Goal: Transaction & Acquisition: Purchase product/service

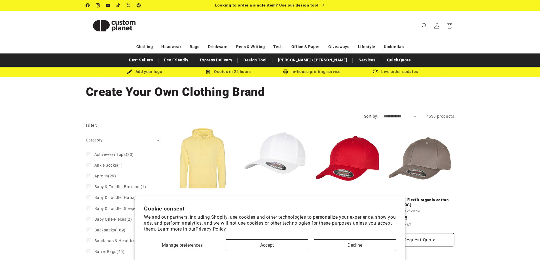
click at [357, 198] on link "Red - Flexfit organic cotton cap (6277OC)" at bounding box center [347, 203] width 69 height 10
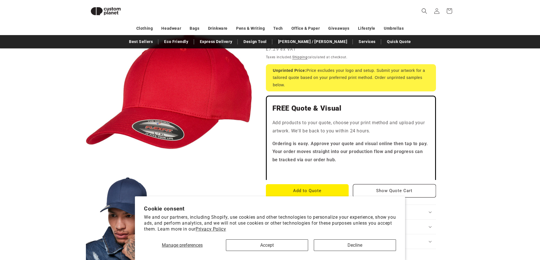
scroll to position [106, 0]
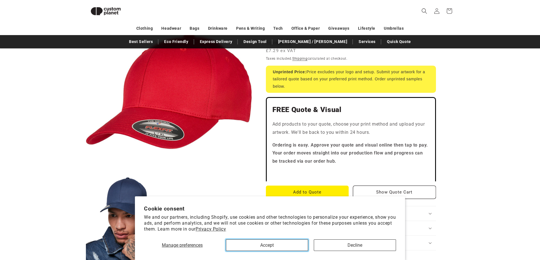
click at [271, 251] on button "Accept" at bounding box center [267, 246] width 82 height 12
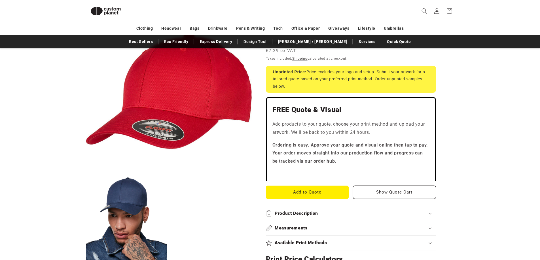
click at [274, 250] on summary "Available Print Methods" at bounding box center [351, 243] width 170 height 14
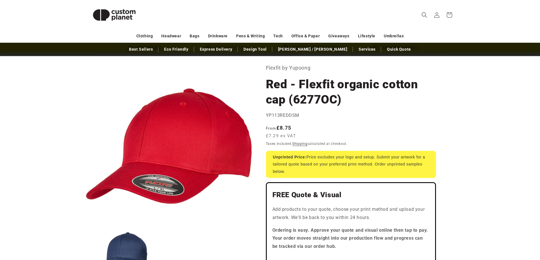
scroll to position [0, 0]
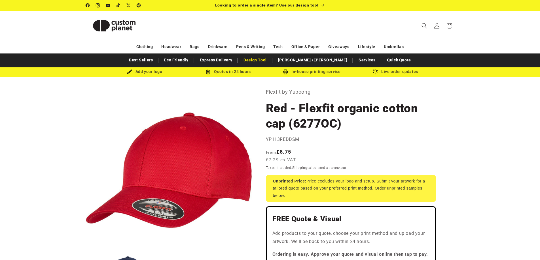
click at [270, 61] on link "Design Tool" at bounding box center [255, 60] width 29 height 10
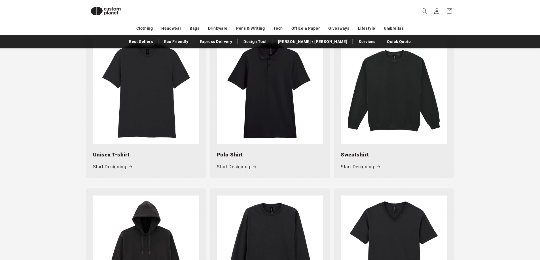
scroll to position [247, 0]
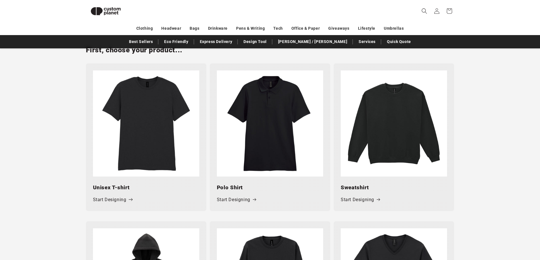
click at [132, 199] on icon at bounding box center [131, 200] width 4 height 3
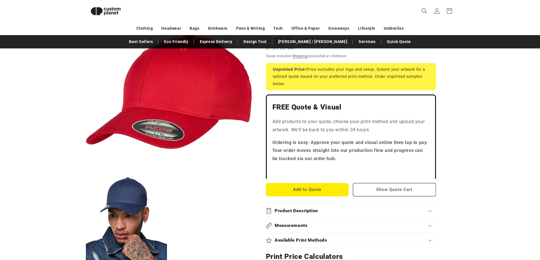
scroll to position [106, 0]
